Goal: Register for event/course

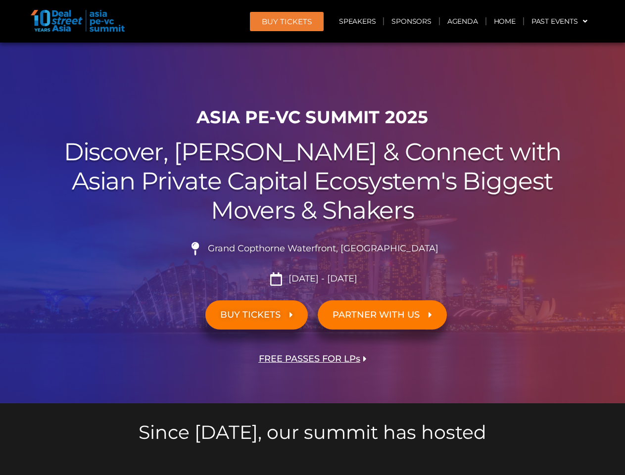
scroll to position [8462, 0]
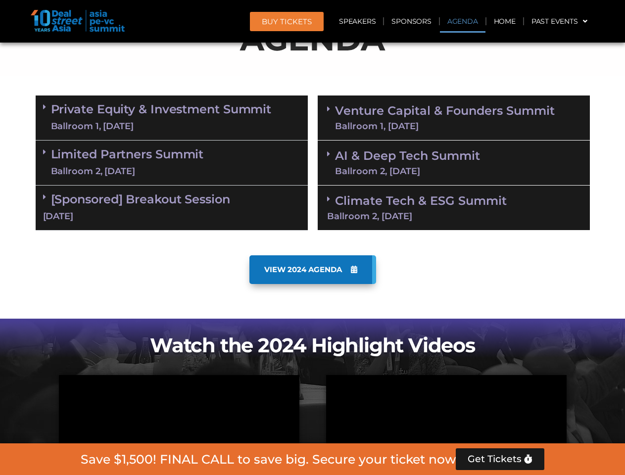
scroll to position [560, 0]
